Goal: Transaction & Acquisition: Purchase product/service

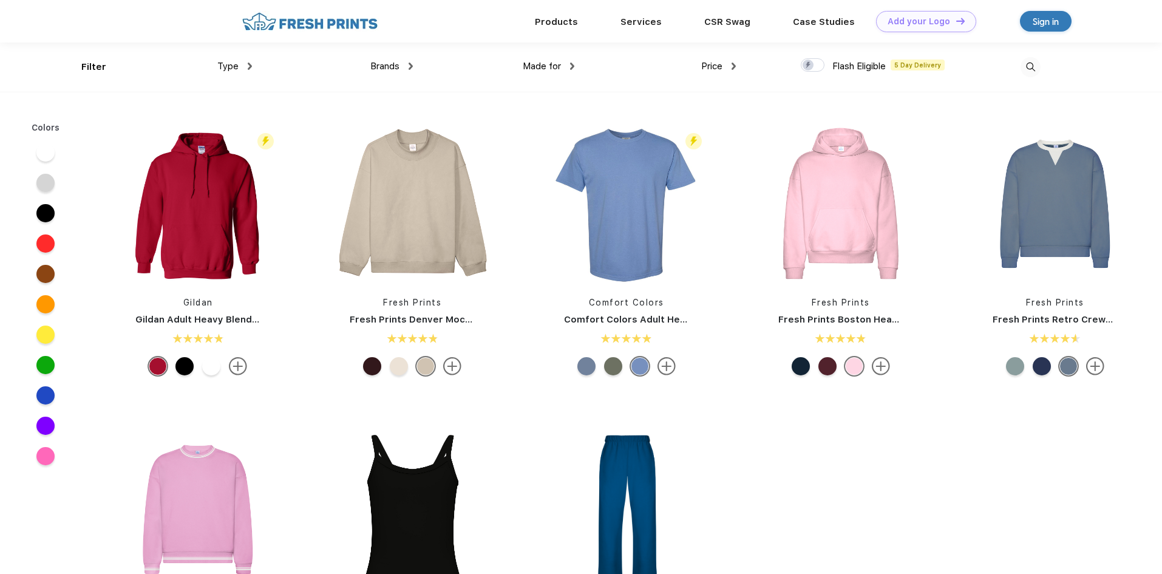
scroll to position [1, 0]
click at [243, 63] on div "Type" at bounding box center [234, 66] width 35 height 14
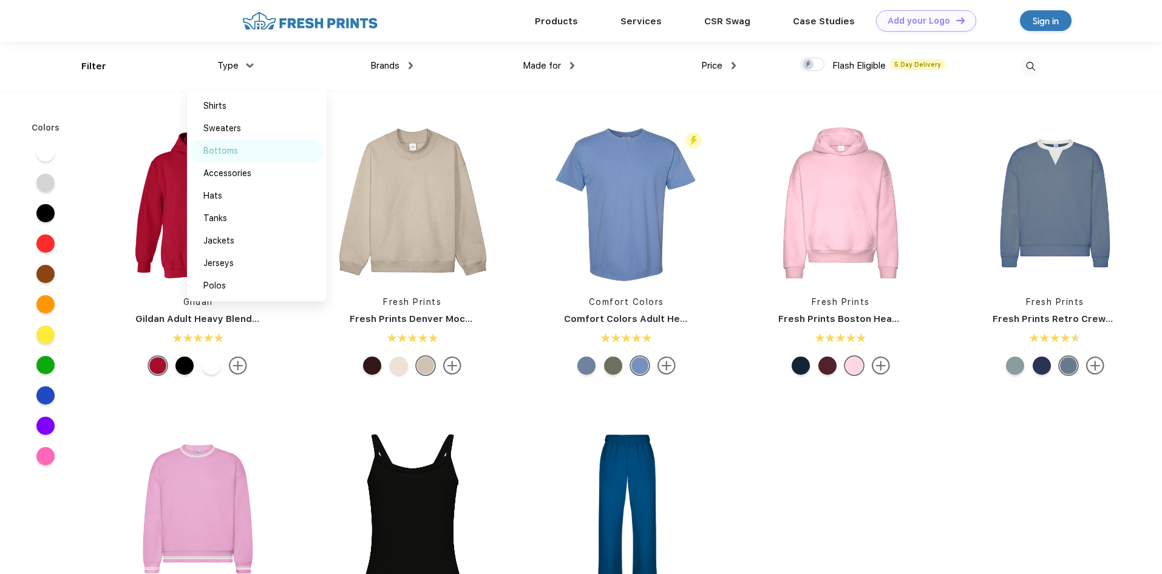
click at [232, 152] on div "Bottoms" at bounding box center [220, 150] width 35 height 13
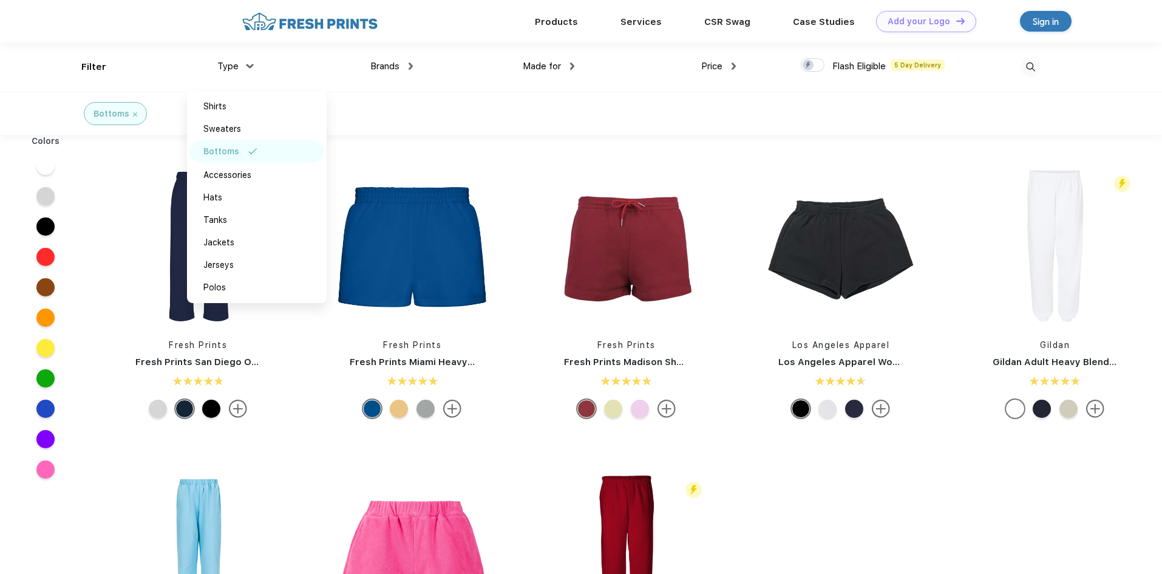
click at [384, 74] on div "Brands Most Popular Brands Moleskine Hydroflask Marine Layer S'well [PERSON_NAM…" at bounding box center [332, 66] width 161 height 49
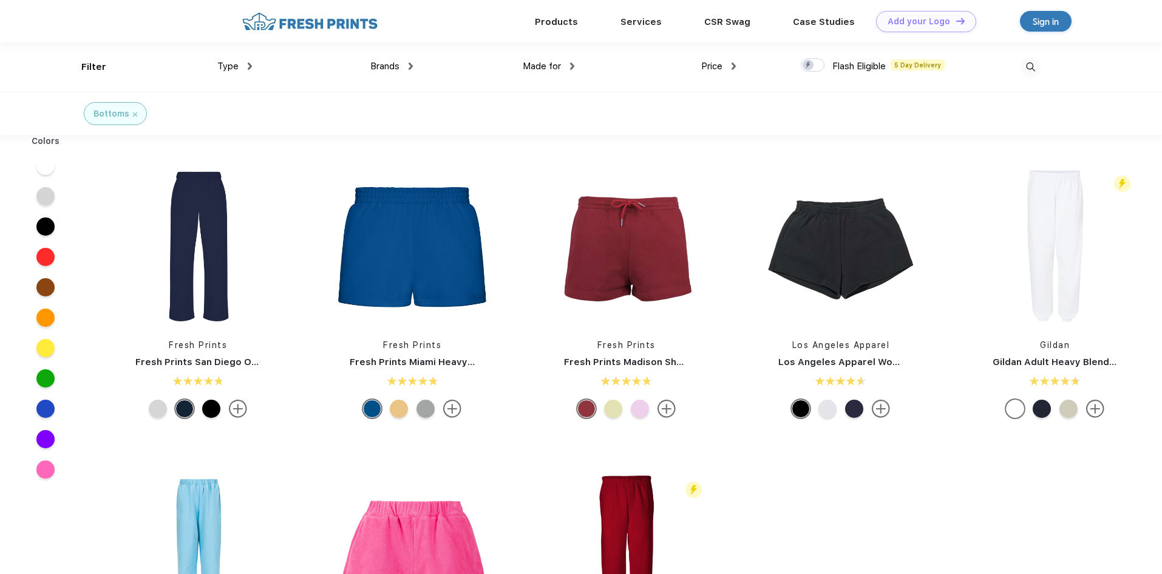
click at [385, 66] on span "Brands" at bounding box center [384, 66] width 29 height 11
click at [411, 67] on img at bounding box center [411, 66] width 4 height 7
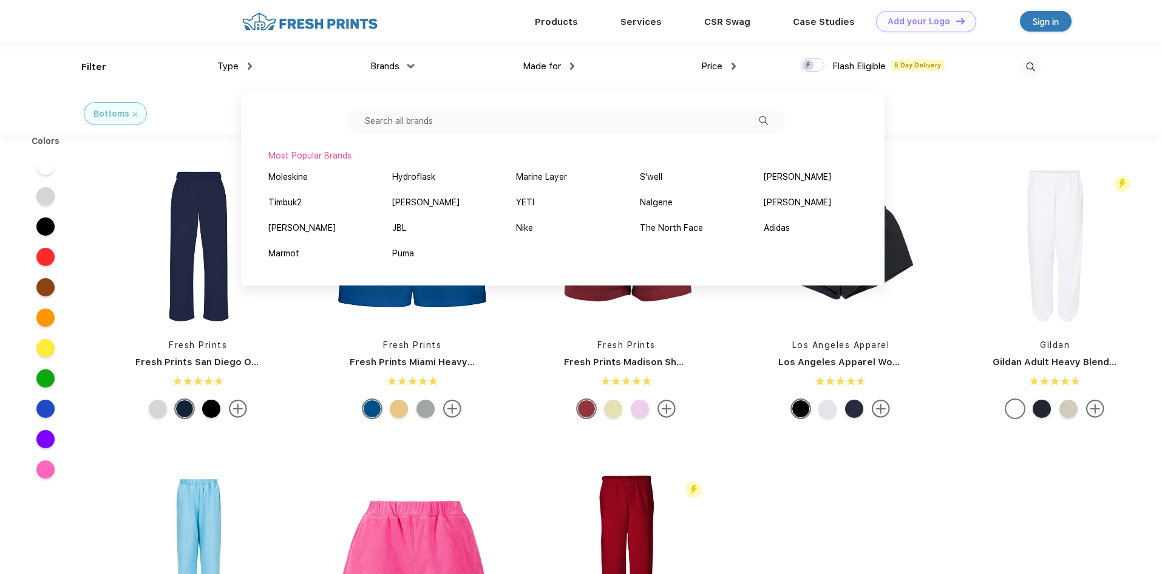
click at [1035, 71] on img at bounding box center [1031, 67] width 20 height 20
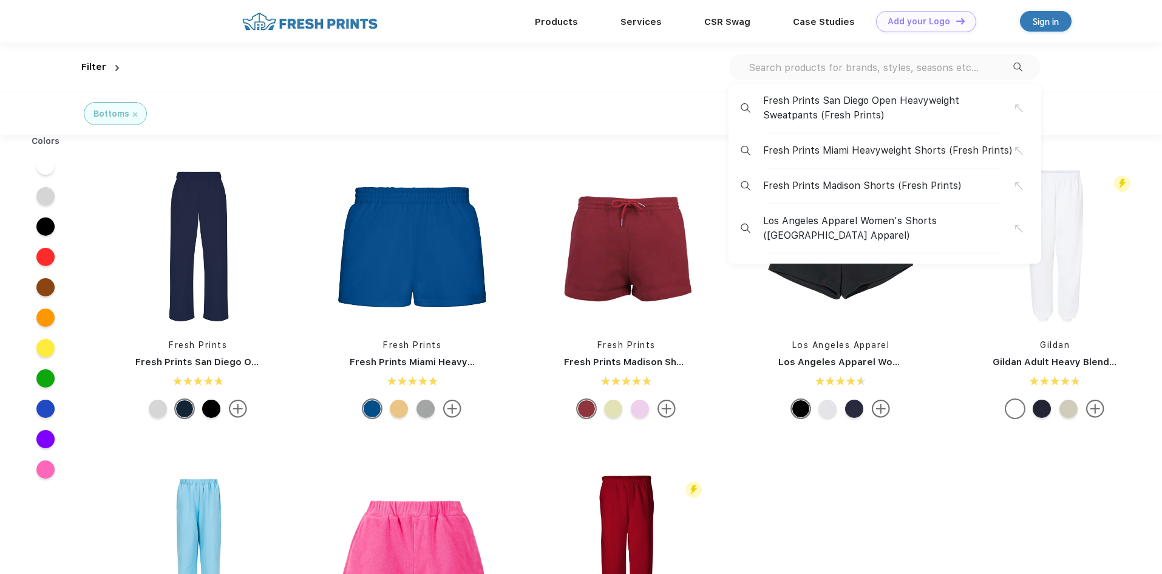
click at [803, 65] on input "text" at bounding box center [880, 67] width 266 height 13
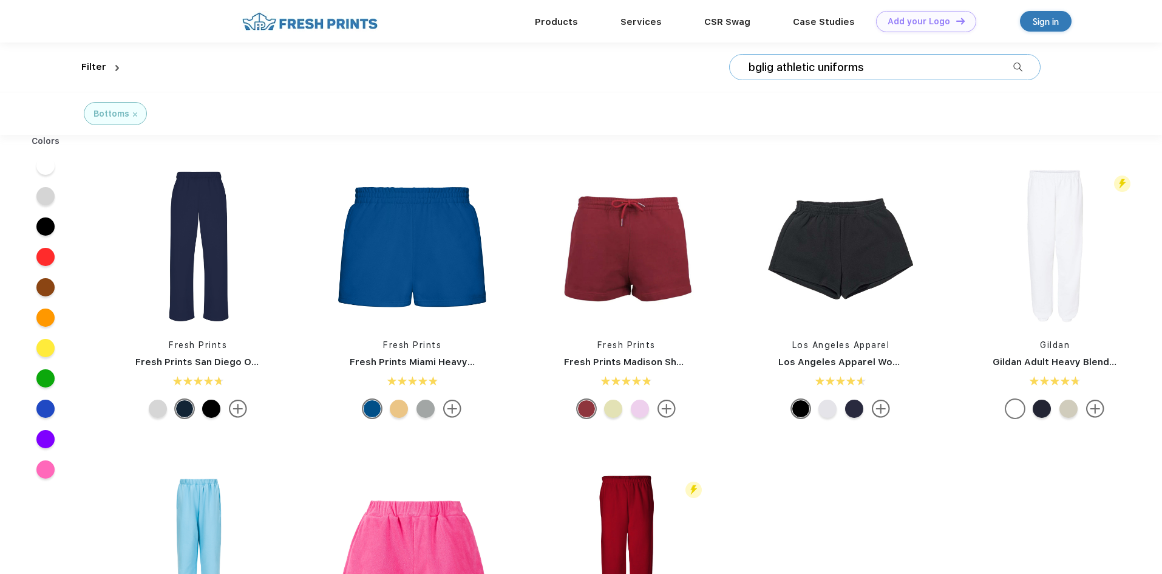
type input "bglig athletic uniforms"
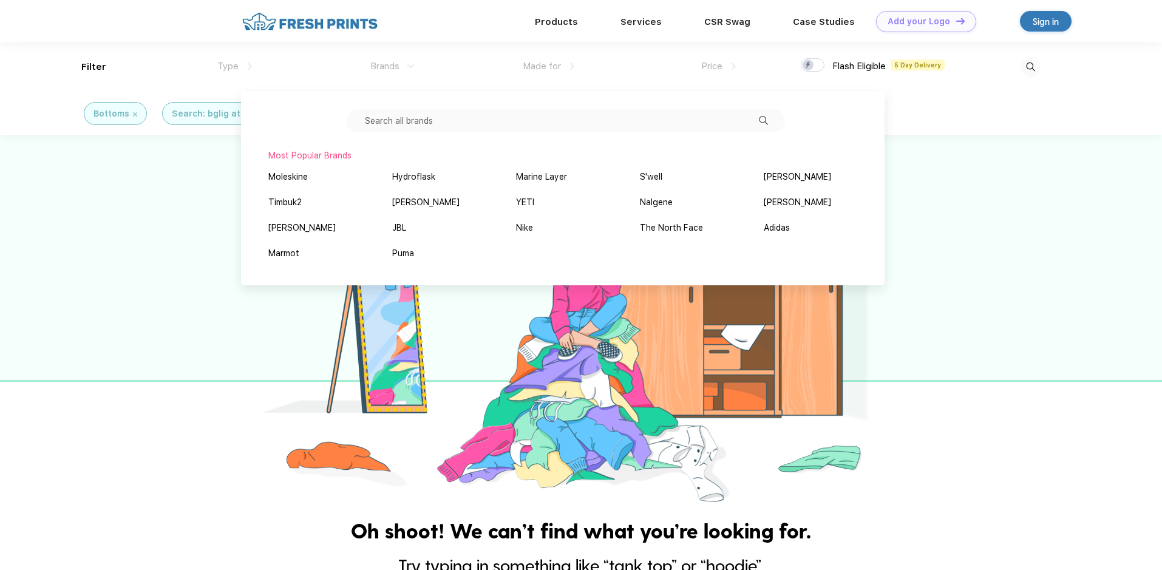
click at [134, 315] on div at bounding box center [581, 321] width 1162 height 372
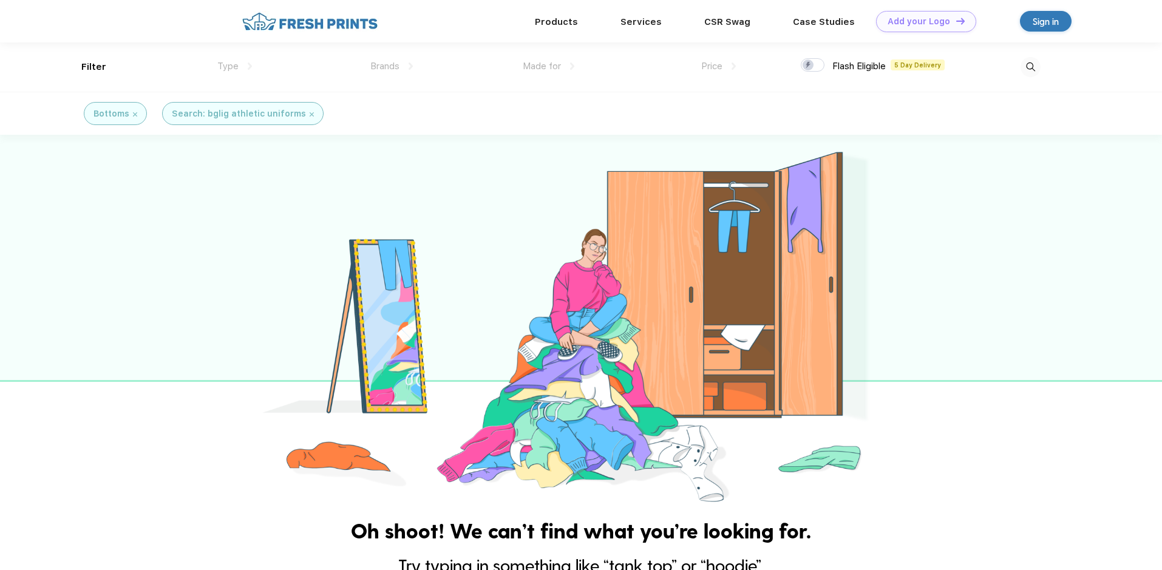
click at [1035, 69] on img at bounding box center [1031, 67] width 20 height 20
click at [889, 67] on input "bglig athletic uniforms" at bounding box center [880, 67] width 266 height 13
type input "bglig"
click at [938, 18] on link "Add your Logo Design Tool" at bounding box center [925, 21] width 88 height 21
